Goal: Information Seeking & Learning: Learn about a topic

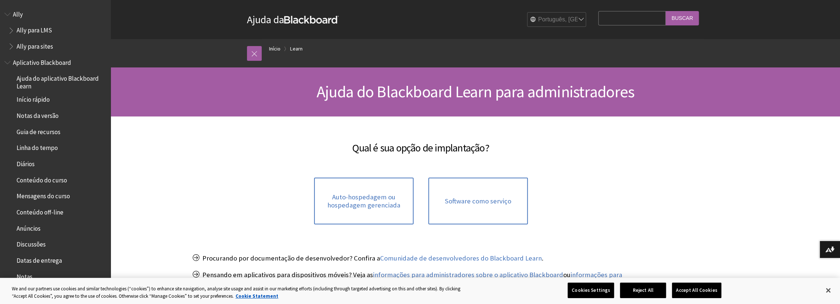
click at [39, 99] on span "Início rápido" at bounding box center [33, 99] width 33 height 10
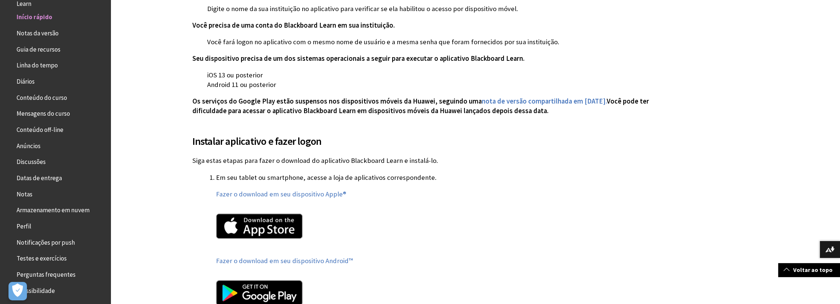
scroll to position [220, 0]
click at [47, 95] on span "Conteúdo do curso" at bounding box center [42, 96] width 50 height 10
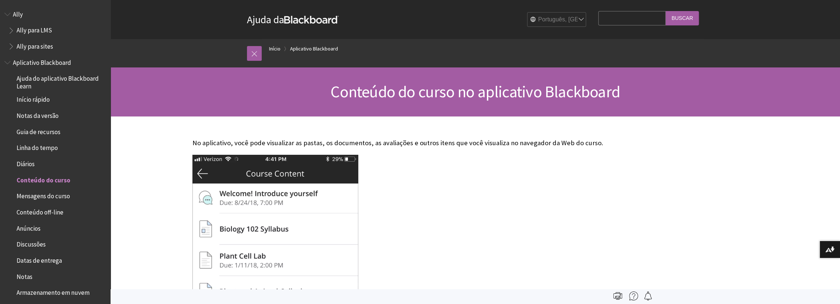
scroll to position [163, 0]
